Goal: Information Seeking & Learning: Find specific fact

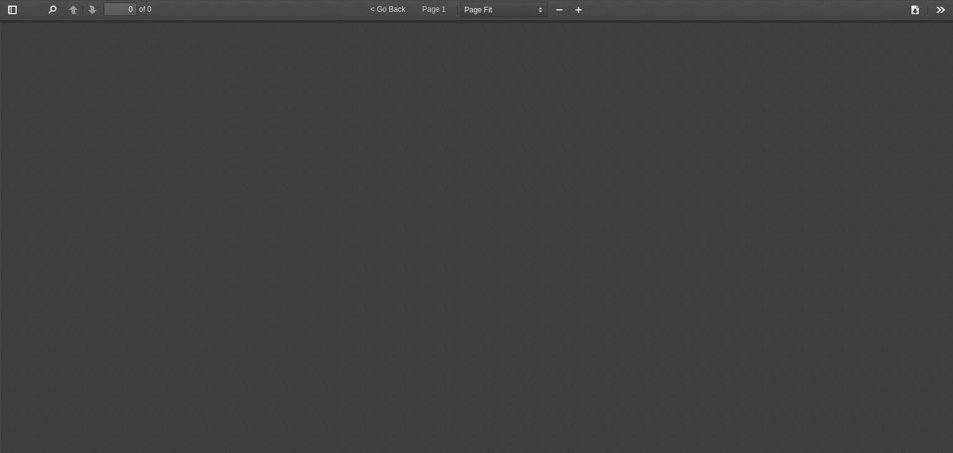
select select "page-fit"
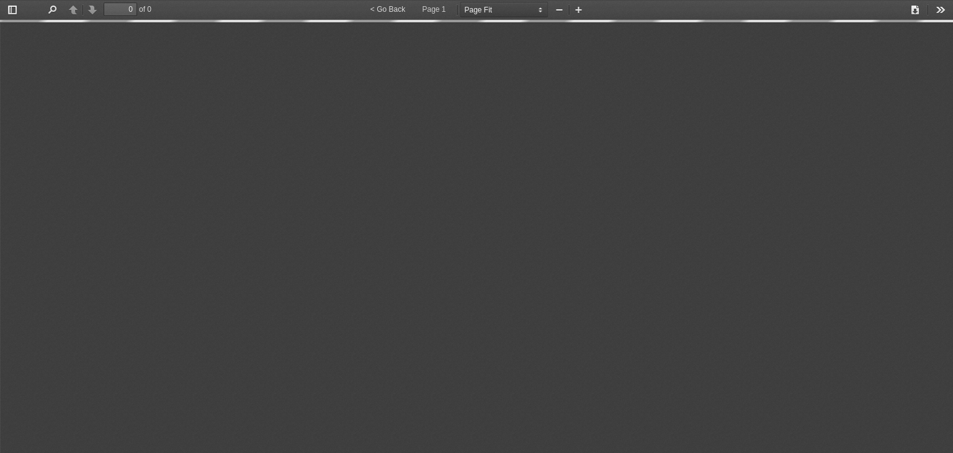
type input "6"
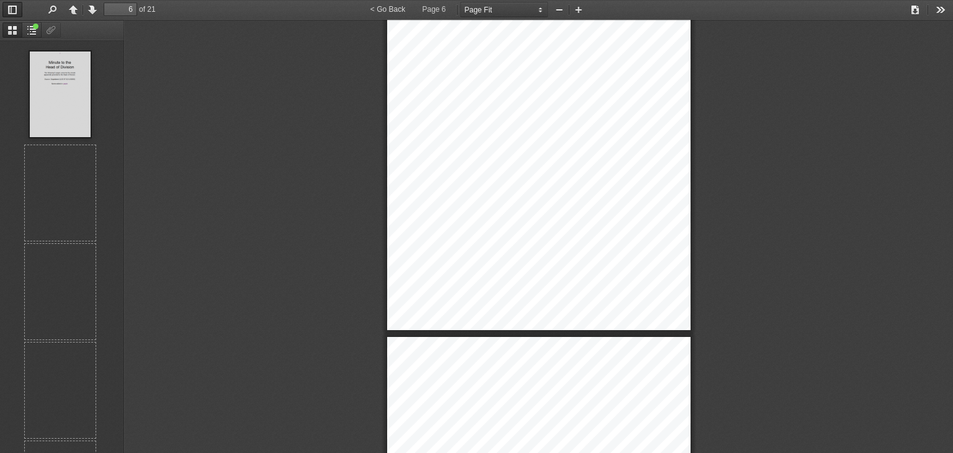
scroll to position [486, 0]
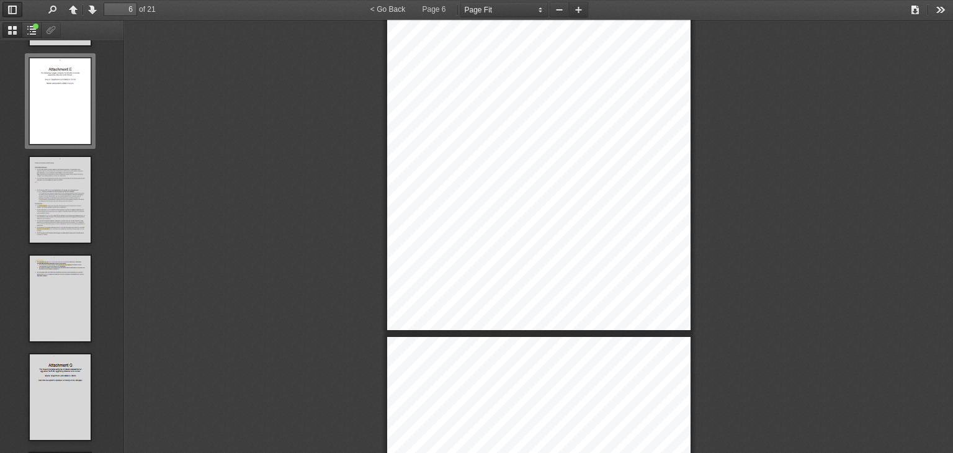
click at [577, 9] on button "Zoom In" at bounding box center [579, 10] width 20 height 16
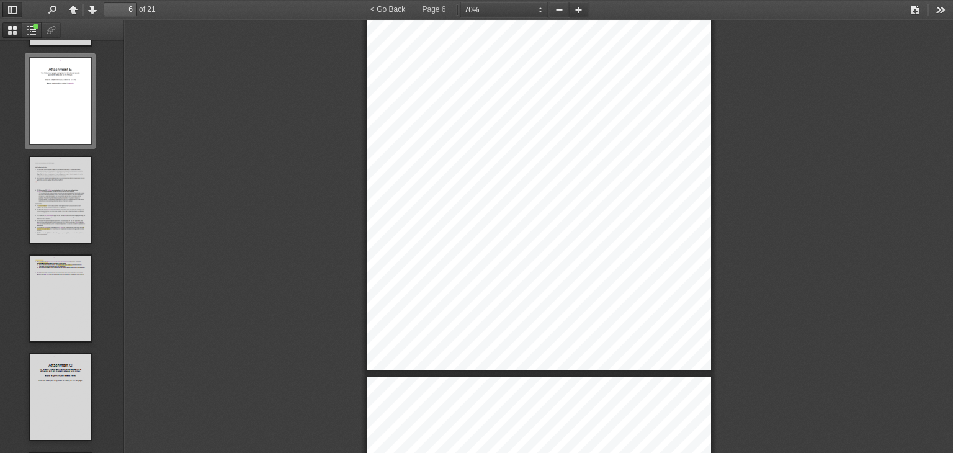
click at [577, 9] on button "Zoom In" at bounding box center [579, 10] width 20 height 16
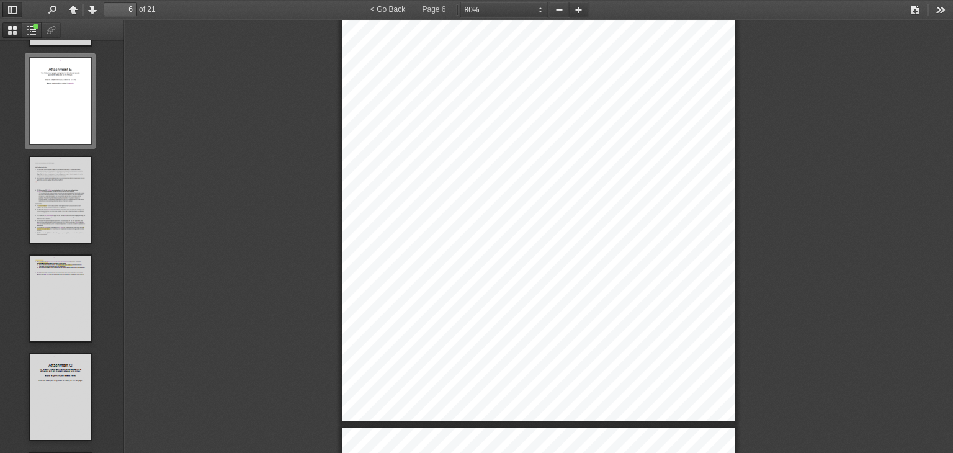
click at [579, 8] on button "Zoom In" at bounding box center [579, 10] width 20 height 16
select select "custom"
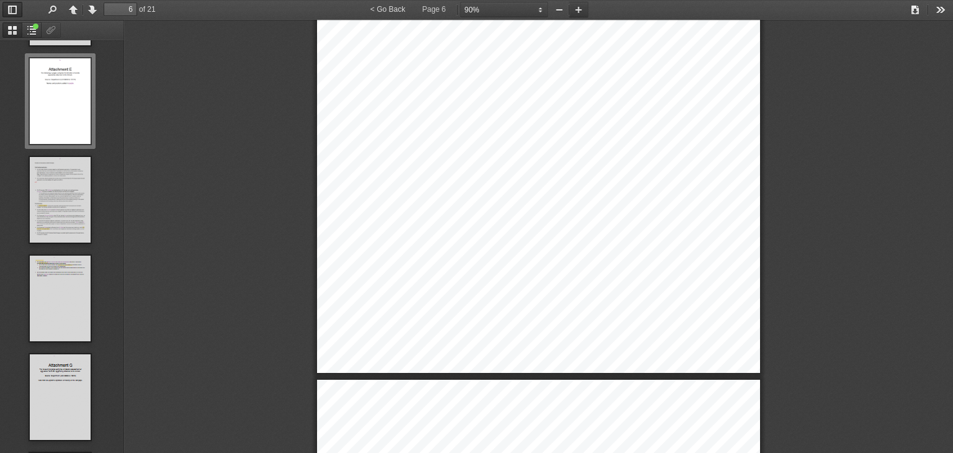
type input "7"
select select "custom"
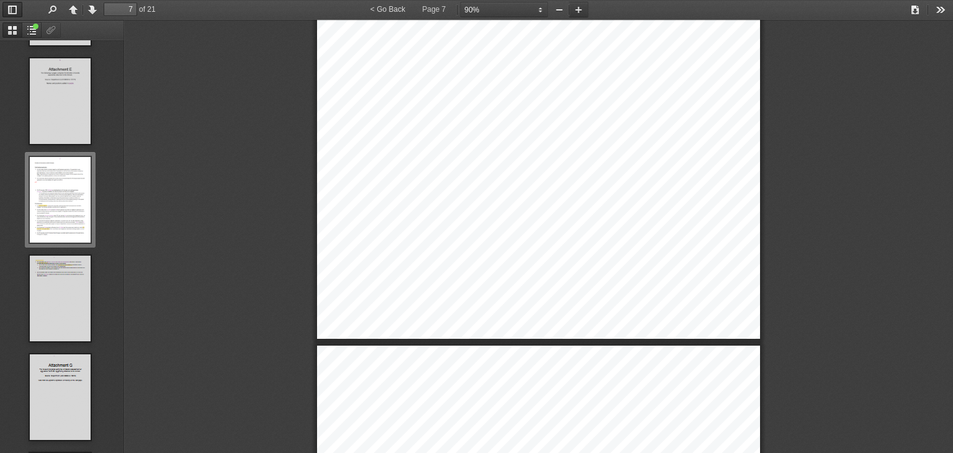
type input "8"
select select "custom"
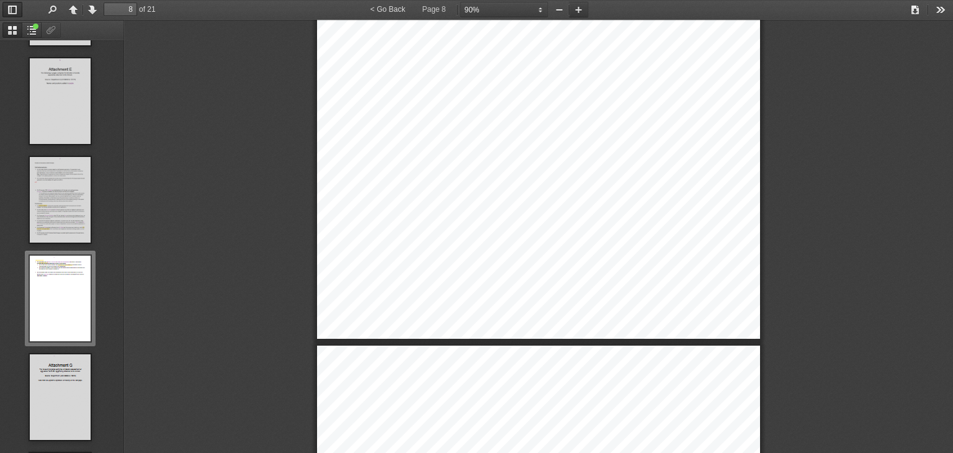
scroll to position [4278, 0]
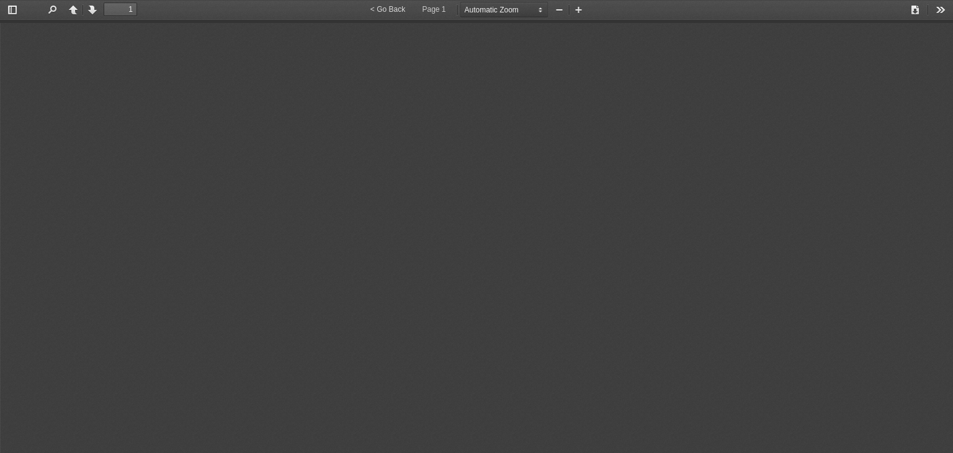
type input "0"
select select "page-fit"
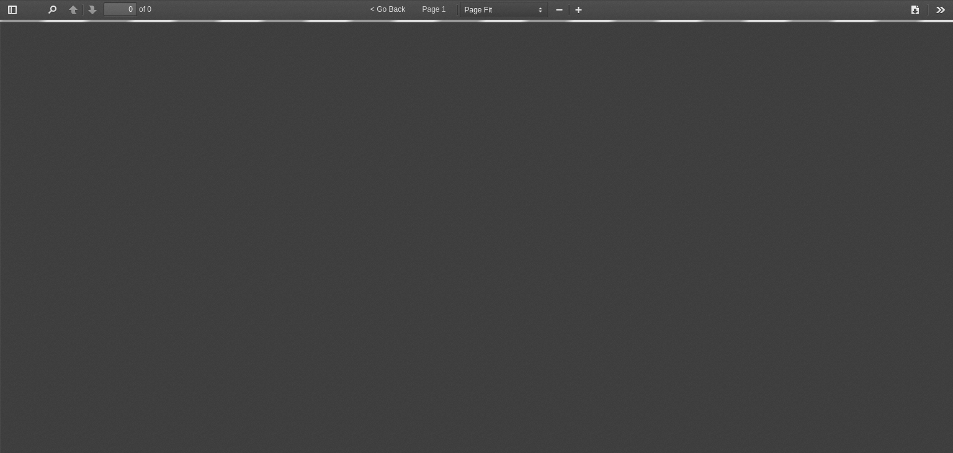
type input "24"
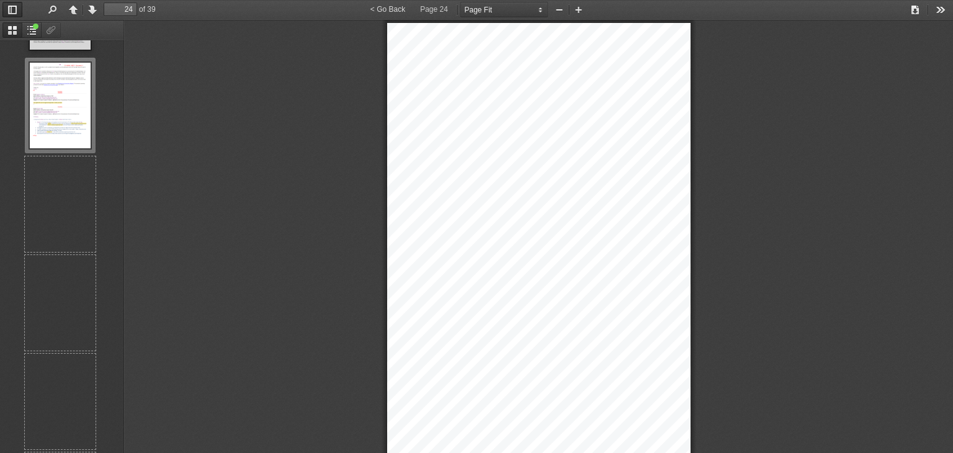
scroll to position [10039, 0]
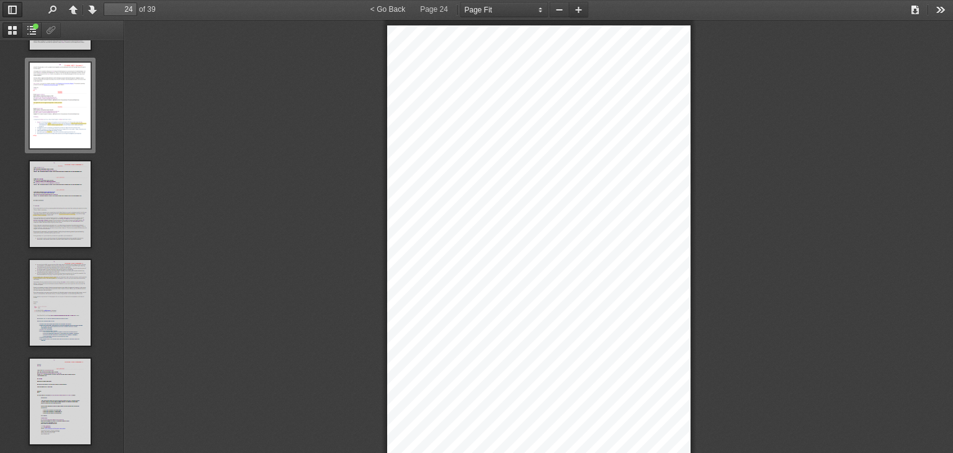
click at [579, 7] on button "Zoom In" at bounding box center [579, 10] width 20 height 16
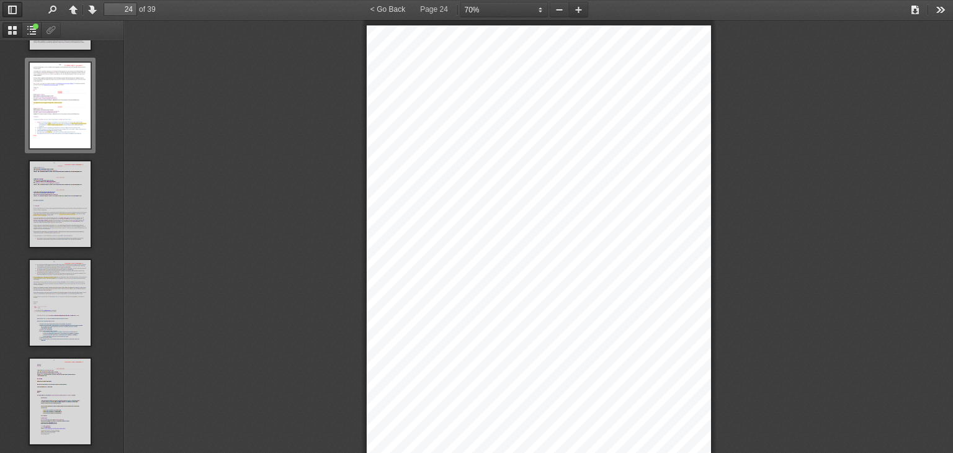
click at [579, 6] on button "Zoom In" at bounding box center [579, 10] width 20 height 16
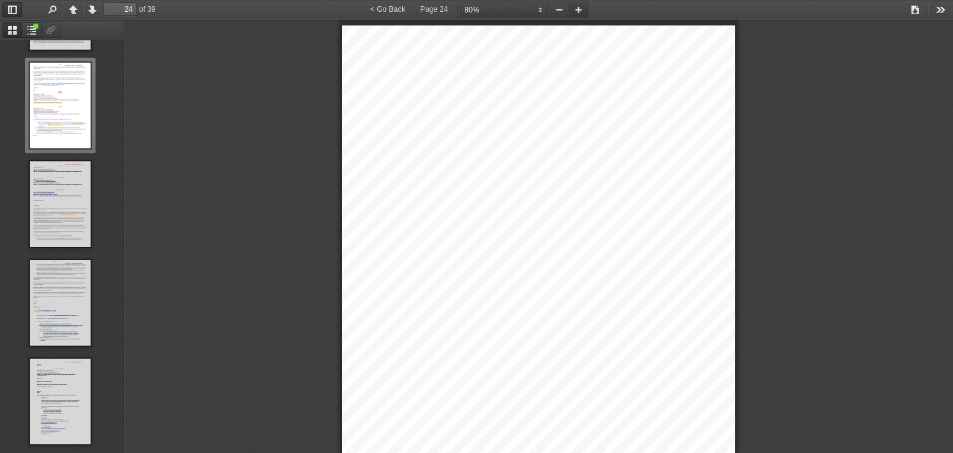
click at [579, 6] on button "Zoom In" at bounding box center [579, 10] width 20 height 16
select select "custom"
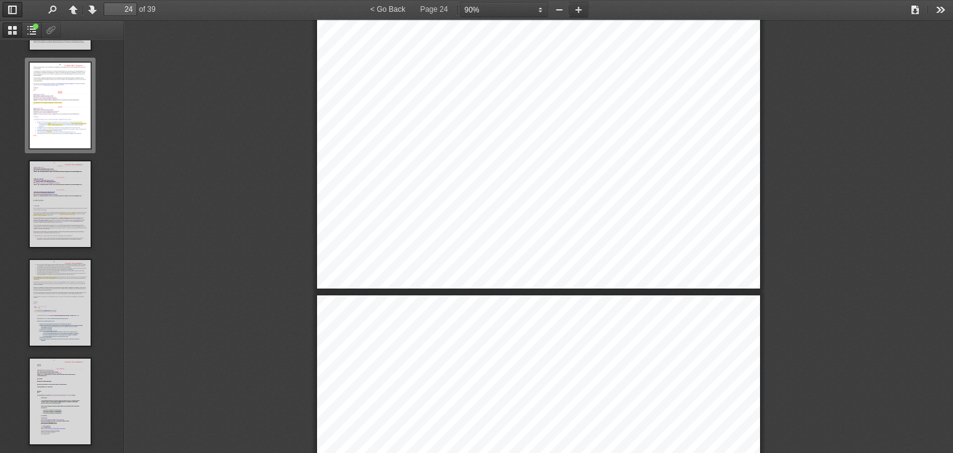
type input "25"
select select "custom"
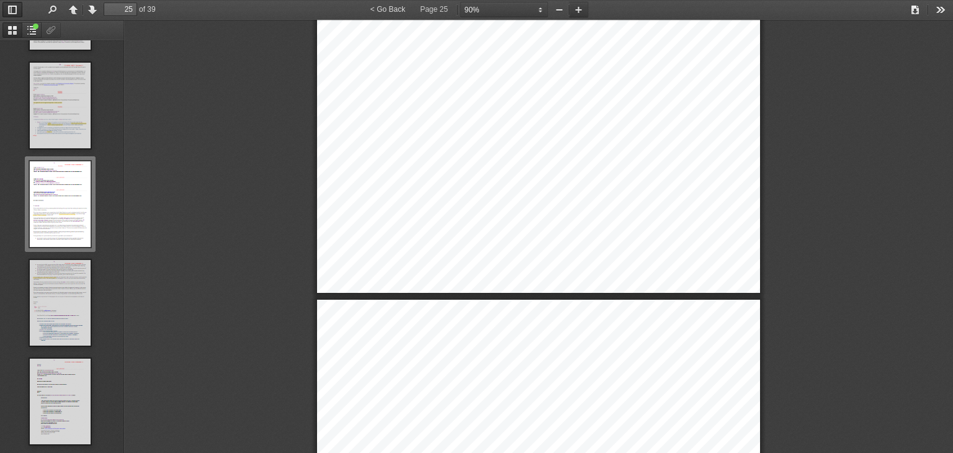
type input "26"
select select "custom"
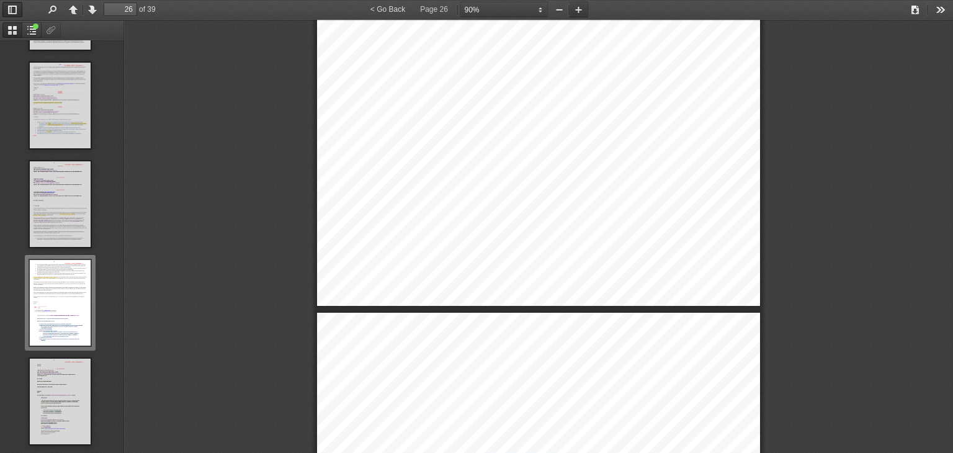
type input "27"
select select "custom"
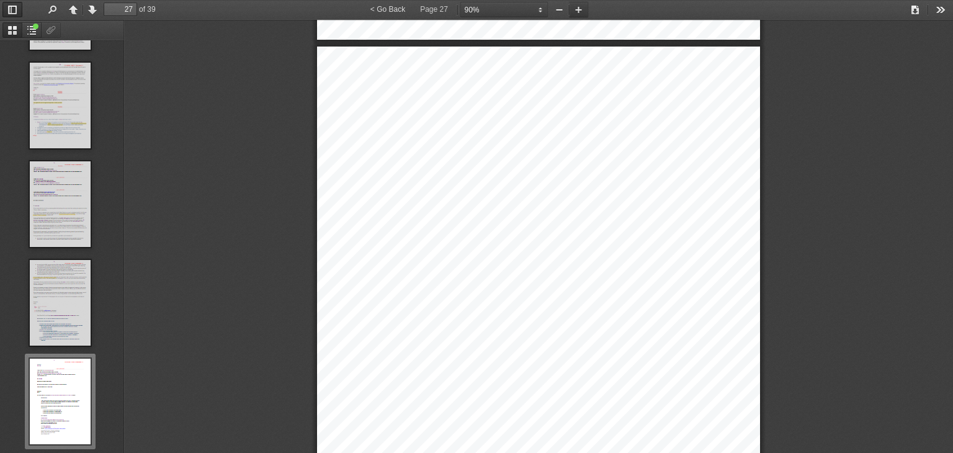
scroll to position [2553, 0]
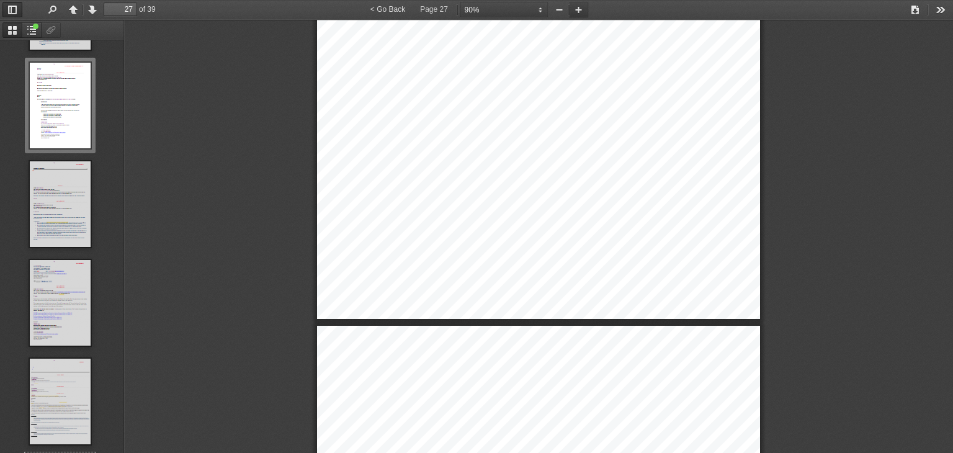
type input "28"
select select "custom"
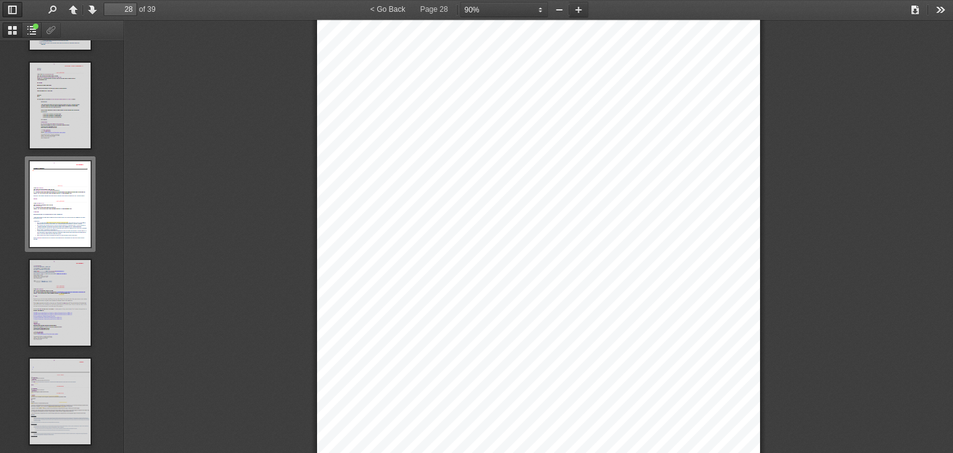
type input "29"
select select "custom"
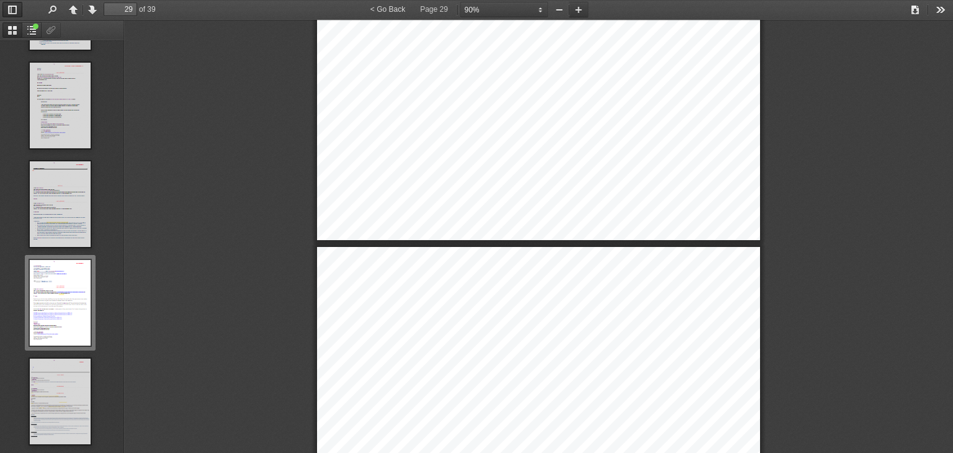
type input "28"
select select "custom"
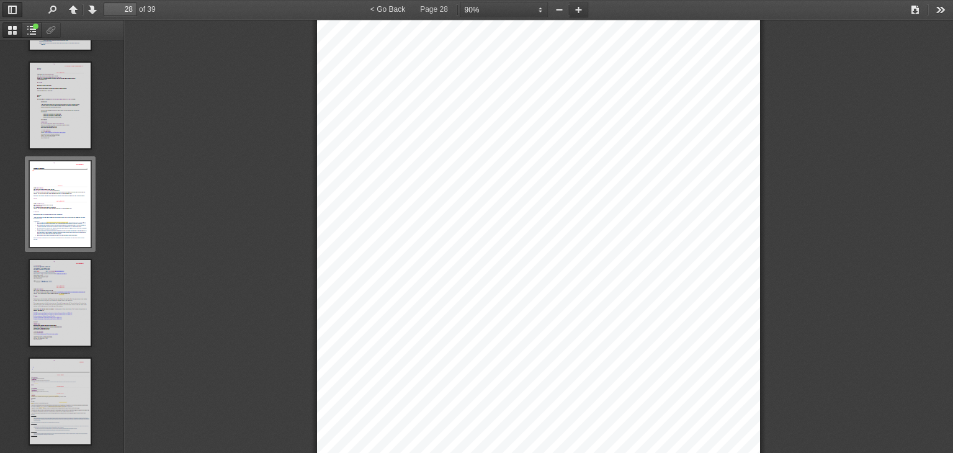
scroll to position [17292, 0]
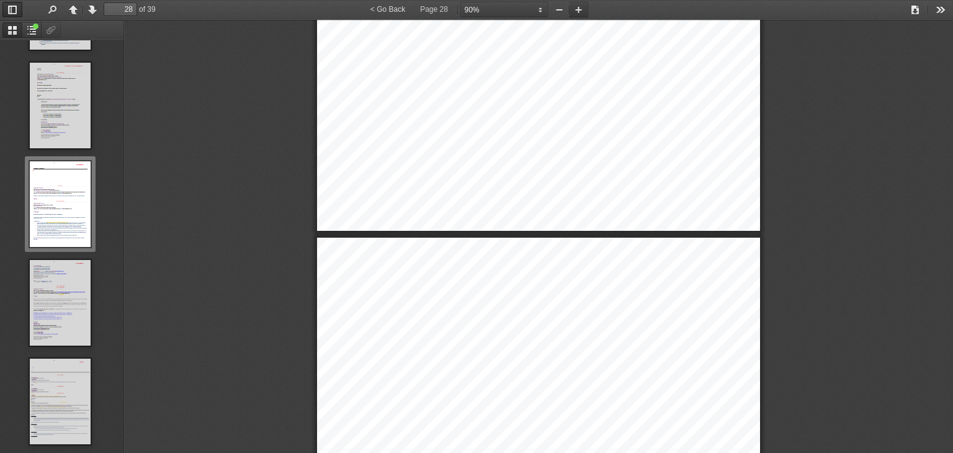
type input "29"
select select "custom"
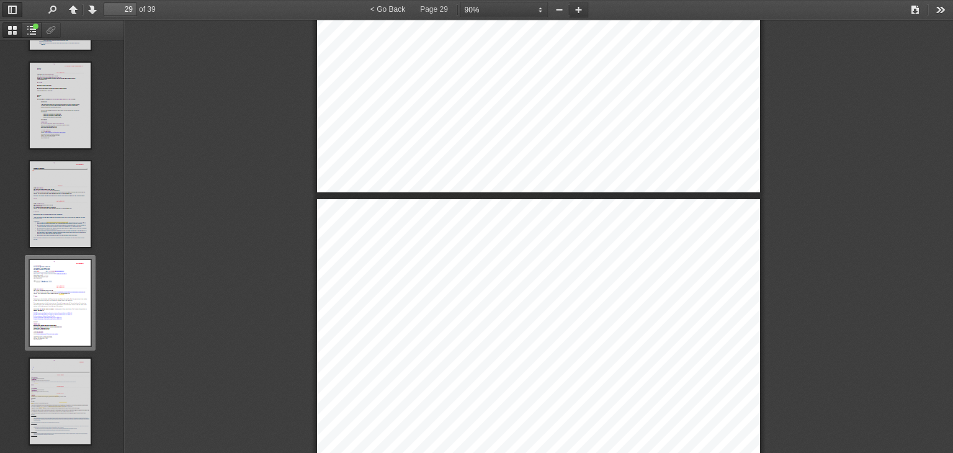
type input "28"
select select "custom"
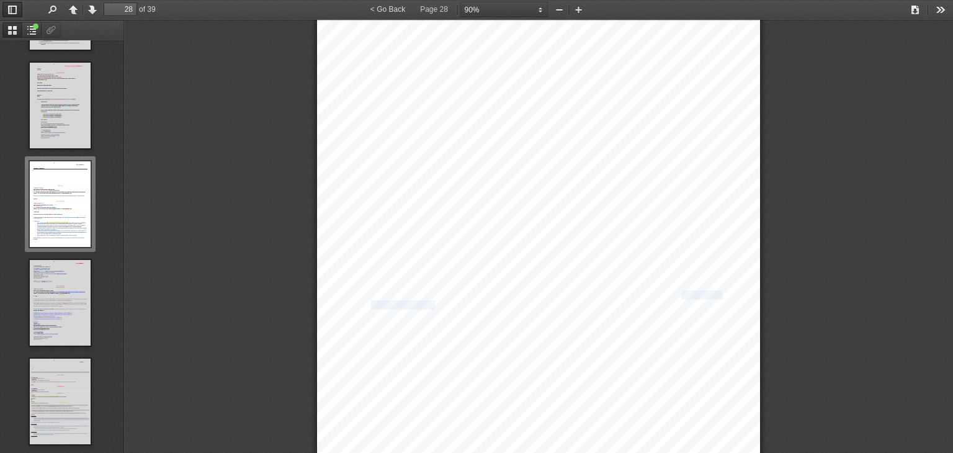
drag, startPoint x: 677, startPoint y: 287, endPoint x: 431, endPoint y: 301, distance: 246.7
click at [431, 301] on div "Freedom of Information OFFICIAL From: Sent: [DATE] 7:45 PM To: @[DOMAIN_NAME]> …" at bounding box center [538, 142] width 443 height 626
click at [431, 301] on span "Incubator program) help them to develop the capabilities to commercialise in ov…" at bounding box center [530, 305] width 319 height 8
drag, startPoint x: 439, startPoint y: 298, endPoint x: 658, endPoint y: 297, distance: 218.9
click at [658, 301] on span "Incubator program) help them to develop the capabilities to commercialise in ov…" at bounding box center [530, 305] width 319 height 8
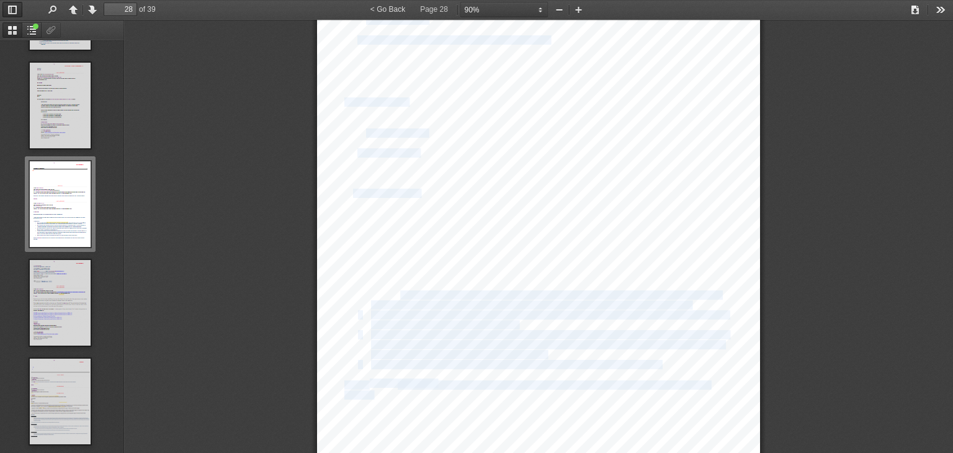
drag, startPoint x: 687, startPoint y: 293, endPoint x: 394, endPoint y: 283, distance: 292.9
click at [394, 283] on div "Freedom of Information OFFICIAL From: Sent: [DATE] 7:45 PM To: @[DOMAIN_NAME]> …" at bounding box center [538, 142] width 443 height 626
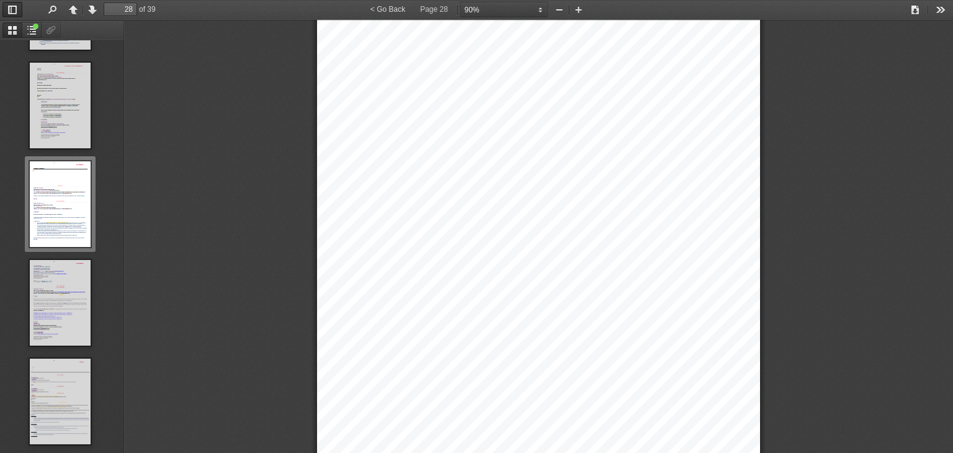
click at [394, 291] on span "This project does not appear to be delivering services to Australian start-ups …" at bounding box center [545, 295] width 349 height 8
drag, startPoint x: 685, startPoint y: 288, endPoint x: 429, endPoint y: 298, distance: 256.9
click at [429, 298] on div "Freedom of Information OFFICIAL From: Sent: [DATE] 7:45 PM To: @[DOMAIN_NAME]> …" at bounding box center [538, 142] width 443 height 626
click at [459, 301] on span "Incubator program) help them to develop the capabilities to commercialise in ov…" at bounding box center [530, 305] width 319 height 8
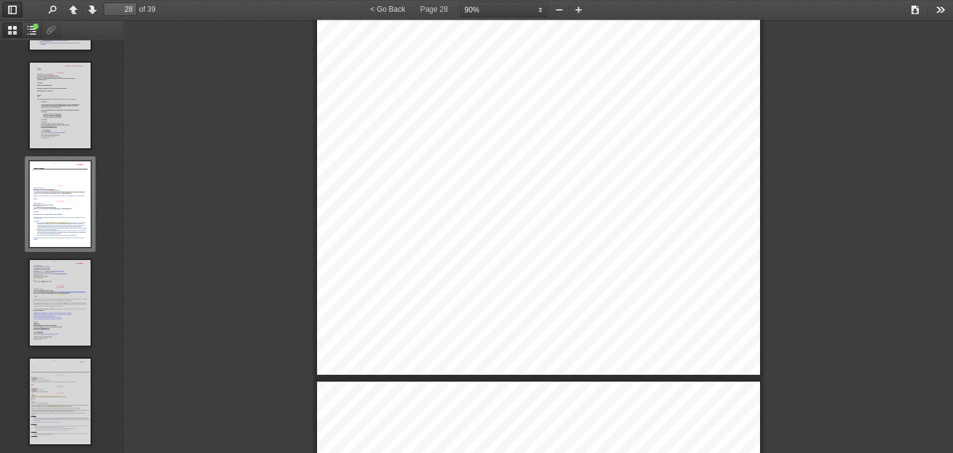
scroll to position [17354, 0]
